Goal: Find specific page/section: Find specific page/section

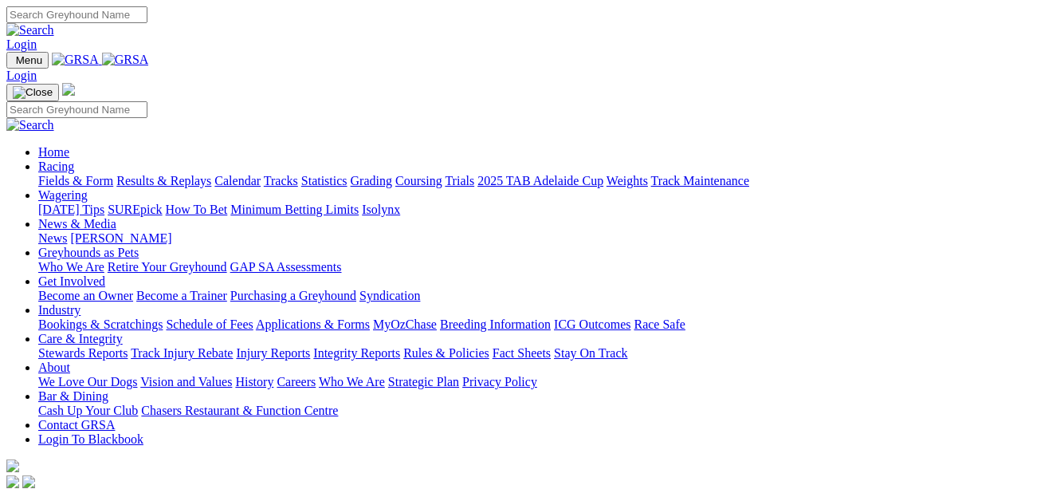
click at [63, 174] on link "Fields & Form" at bounding box center [75, 181] width 75 height 14
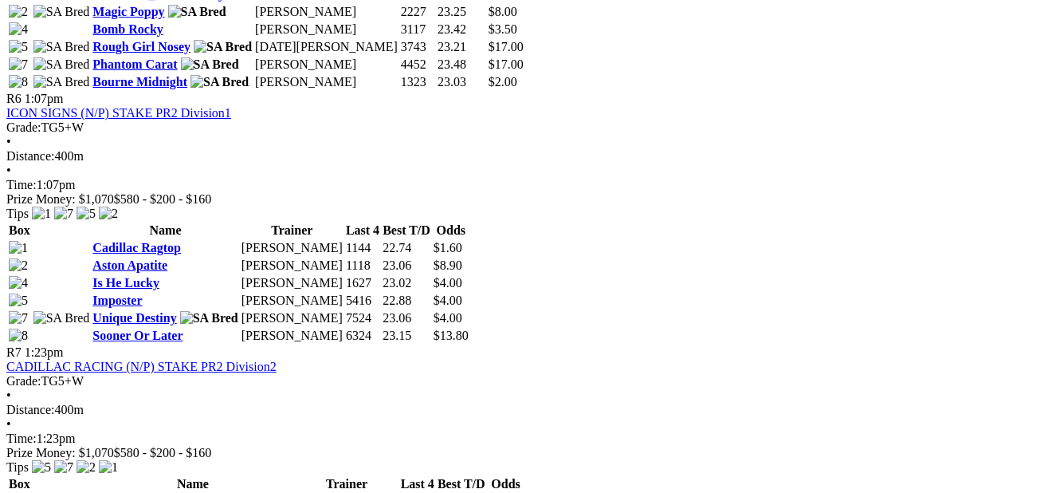
scroll to position [2073, 0]
